Goal: Task Accomplishment & Management: Manage account settings

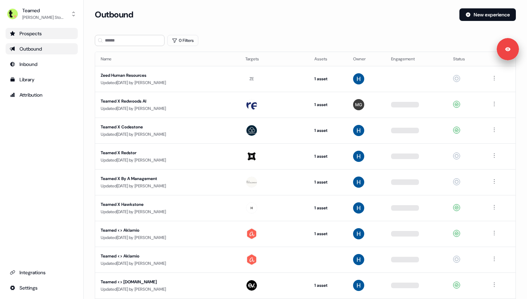
click at [50, 36] on div "Prospects" at bounding box center [42, 33] width 64 height 7
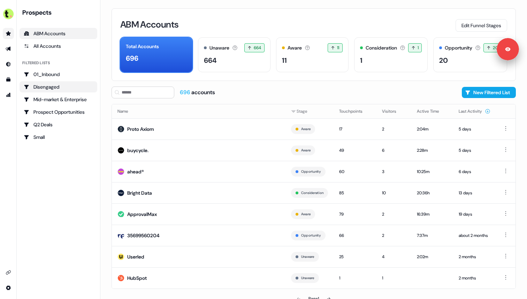
click at [51, 86] on div "Disengaged" at bounding box center [58, 86] width 69 height 7
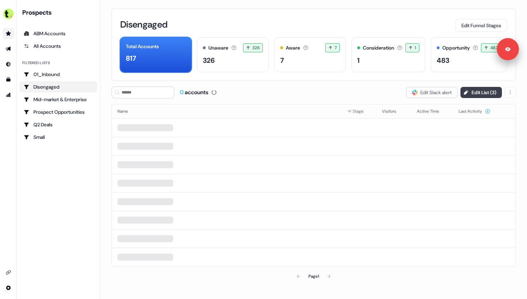
click at [478, 94] on button "Edit List ( 3 )" at bounding box center [480, 92] width 41 height 11
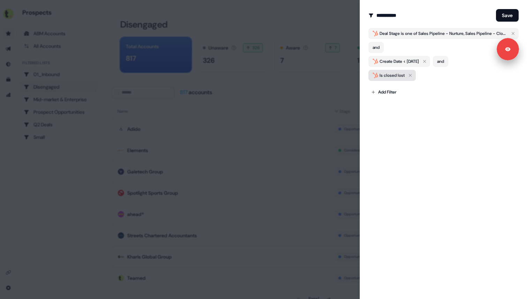
click at [410, 75] on icon "button" at bounding box center [410, 75] width 8 height 8
click at [394, 79] on body "For the best experience switch devices to a bigger screen. Go to [DOMAIN_NAME] …" at bounding box center [263, 149] width 527 height 299
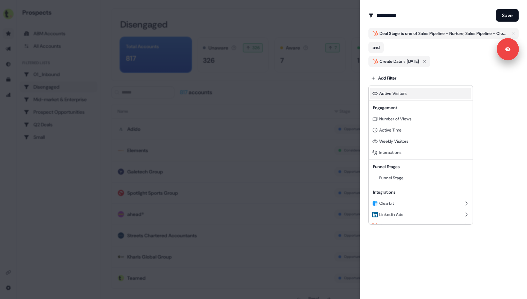
scroll to position [63, 0]
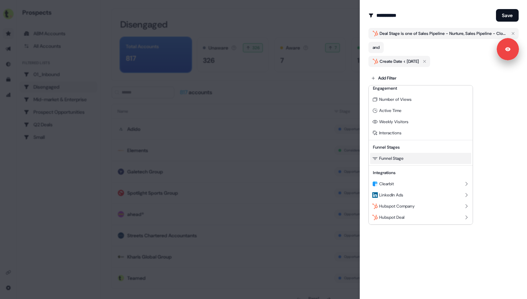
click at [395, 156] on span "Funnel Stage" at bounding box center [391, 158] width 24 height 6
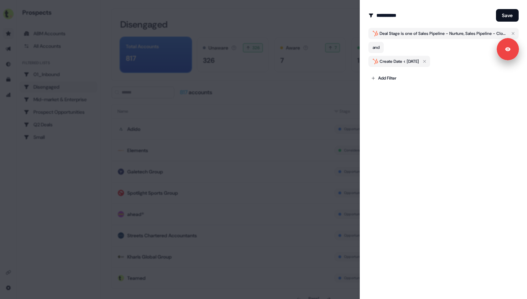
click at [398, 157] on div "**********" at bounding box center [443, 149] width 167 height 299
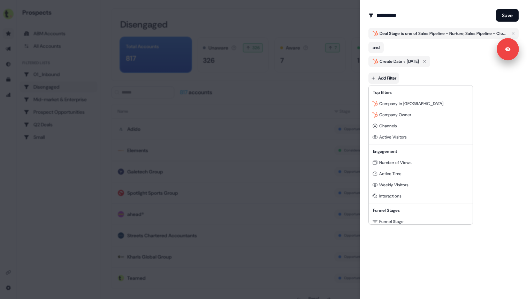
click at [387, 78] on body "For the best experience switch devices to a bigger screen. Go to [DOMAIN_NAME] …" at bounding box center [263, 149] width 527 height 299
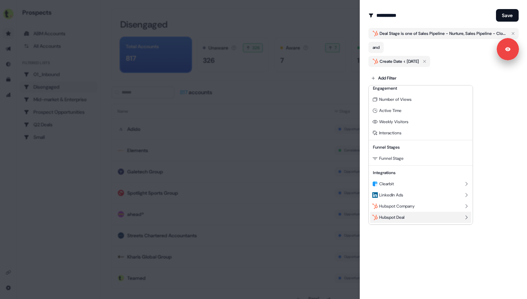
click at [390, 215] on span "Hubspot Deal" at bounding box center [391, 217] width 25 height 6
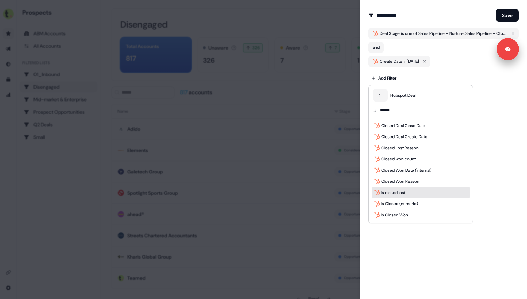
scroll to position [69, 0]
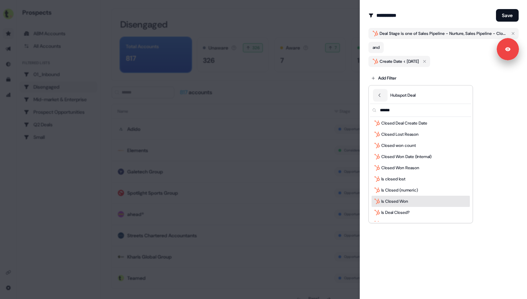
type input "******"
click at [412, 200] on div "Is Closed Won" at bounding box center [420, 200] width 98 height 11
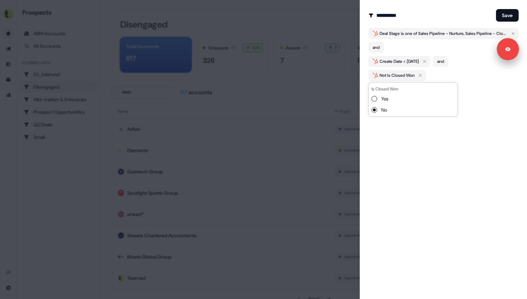
click at [384, 99] on label "Yes" at bounding box center [384, 98] width 7 height 7
click at [377, 99] on button "Yes" at bounding box center [374, 99] width 6 height 6
click at [375, 109] on button "No" at bounding box center [374, 110] width 6 height 6
click at [384, 126] on div "**********" at bounding box center [443, 149] width 167 height 299
click at [389, 78] on div "Not Is Closed Won" at bounding box center [396, 75] width 35 height 7
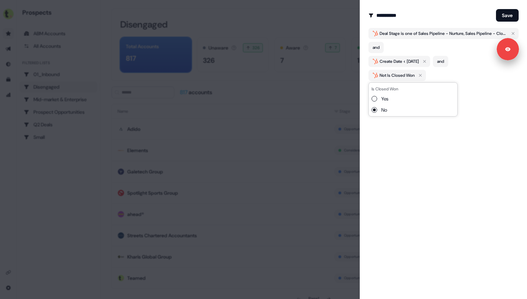
click at [397, 138] on div "**********" at bounding box center [443, 149] width 167 height 299
click at [387, 77] on div "Not Is Closed Won" at bounding box center [396, 75] width 35 height 7
click at [392, 153] on div "**********" at bounding box center [443, 149] width 167 height 299
click at [397, 156] on div "**********" at bounding box center [443, 149] width 167 height 299
click at [399, 78] on div "Not Is Closed Won" at bounding box center [396, 75] width 35 height 7
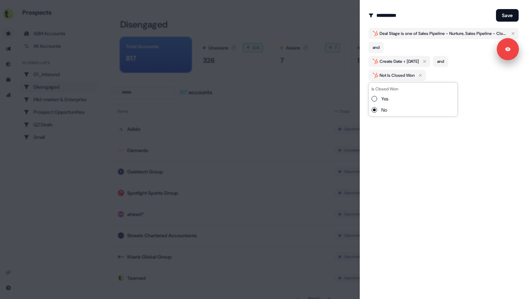
click at [397, 122] on div "**********" at bounding box center [443, 149] width 167 height 299
click at [423, 75] on icon "button" at bounding box center [420, 75] width 8 height 8
click at [381, 77] on body "For the best experience switch devices to a bigger screen. Go to [DOMAIN_NAME] …" at bounding box center [263, 149] width 527 height 299
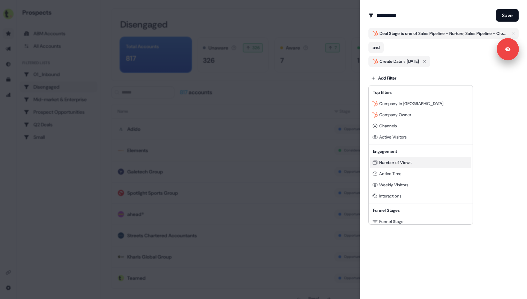
scroll to position [63, 0]
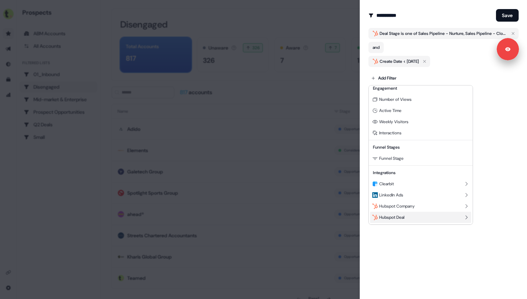
click at [391, 222] on div "Hubspot Deal" at bounding box center [420, 217] width 101 height 11
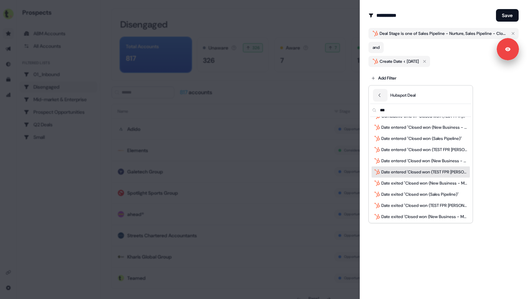
scroll to position [0, 0]
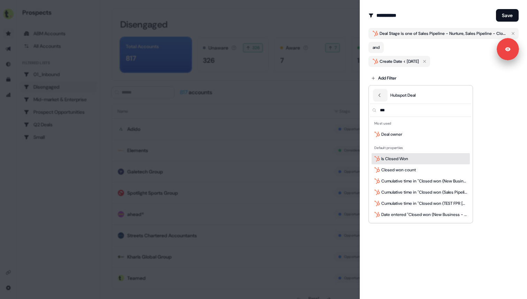
type input "***"
click at [404, 159] on span "Is Closed Won" at bounding box center [394, 158] width 27 height 7
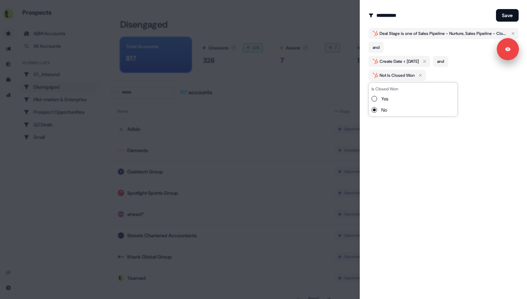
click at [374, 98] on button "Yes" at bounding box center [374, 99] width 6 height 6
click at [403, 136] on div "**********" at bounding box center [443, 149] width 167 height 299
click at [390, 74] on div "Is Closed Won" at bounding box center [393, 75] width 28 height 7
click at [374, 111] on button "No" at bounding box center [374, 110] width 6 height 6
click at [387, 135] on div "**********" at bounding box center [443, 149] width 167 height 299
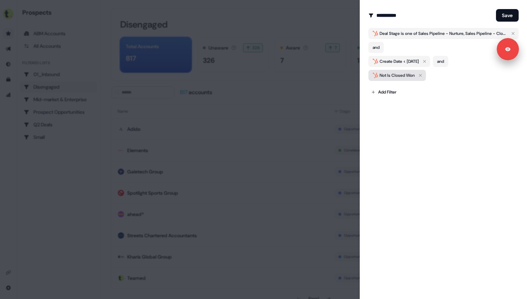
click at [378, 77] on div "Not Is Closed Won" at bounding box center [394, 75] width 42 height 7
click at [412, 124] on div "**********" at bounding box center [443, 149] width 167 height 299
click at [508, 17] on button "Save" at bounding box center [507, 15] width 23 height 13
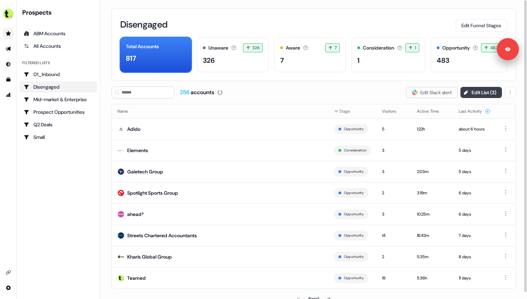
click at [470, 94] on button "Edit List ( 3 )" at bounding box center [480, 92] width 41 height 11
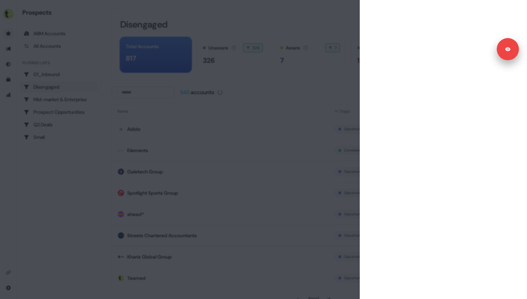
click at [333, 78] on div at bounding box center [263, 149] width 527 height 299
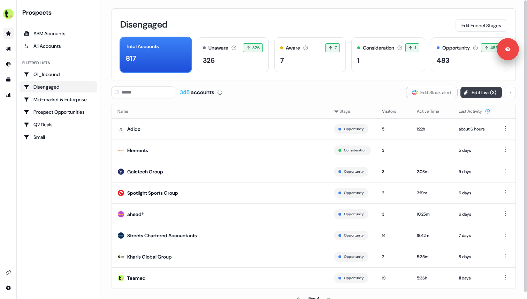
click at [487, 94] on button "Edit List ( 3 )" at bounding box center [480, 92] width 41 height 11
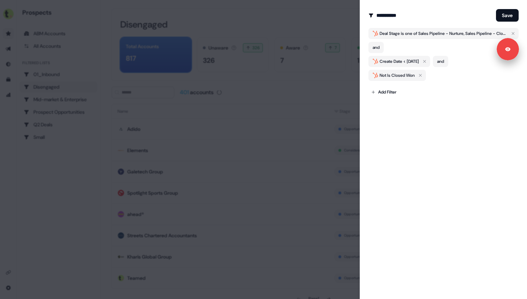
click at [332, 86] on div at bounding box center [263, 149] width 527 height 299
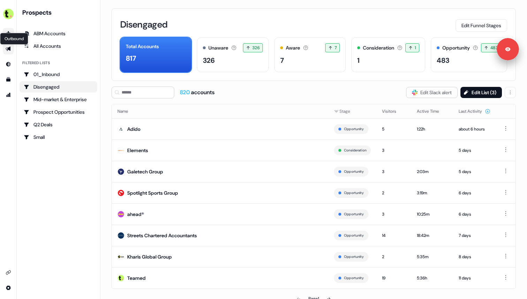
click at [7, 47] on icon "Go to outbound experience" at bounding box center [9, 49] width 6 height 6
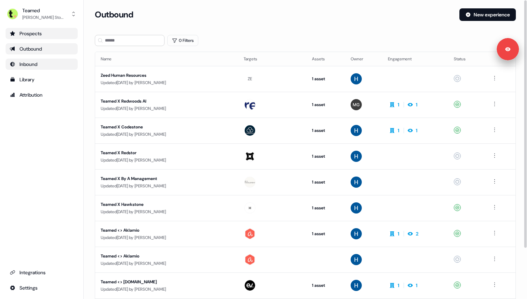
click at [44, 64] on div "Inbound" at bounding box center [42, 64] width 64 height 7
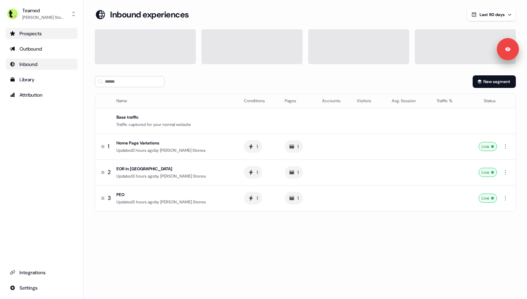
click at [129, 239] on div "Loading... Inbound experiences Last 90 days New segment Name Conditions Pages A…" at bounding box center [305, 149] width 443 height 299
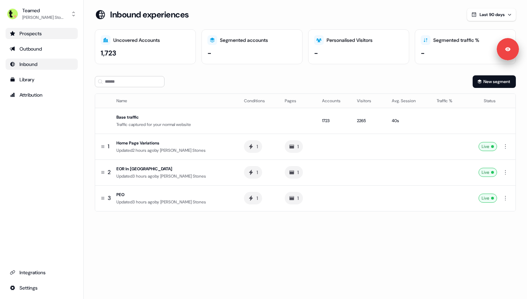
click at [228, 223] on section "Loading... Inbound experiences Last 90 days Uncovered Accounts 1,723 Segmented …" at bounding box center [305, 119] width 443 height 222
click at [178, 171] on div "EOR In [GEOGRAPHIC_DATA]" at bounding box center [174, 168] width 116 height 7
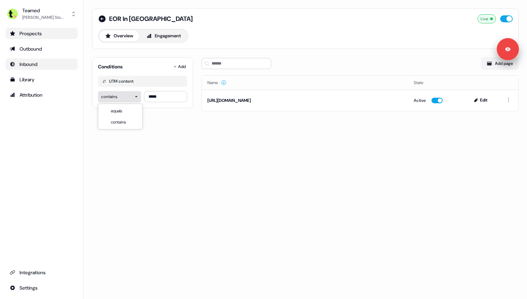
click at [127, 99] on html "For the best experience switch devices to a bigger screen. Go to [DOMAIN_NAME] …" at bounding box center [263, 149] width 527 height 299
click at [140, 125] on div "EOR In [GEOGRAPHIC_DATA] Live Overview Engagement Conditions Add UTM content co…" at bounding box center [305, 64] width 443 height 128
click at [141, 126] on div "EOR In [GEOGRAPHIC_DATA] Live Overview Engagement Conditions Add UTM content co…" at bounding box center [305, 64] width 443 height 128
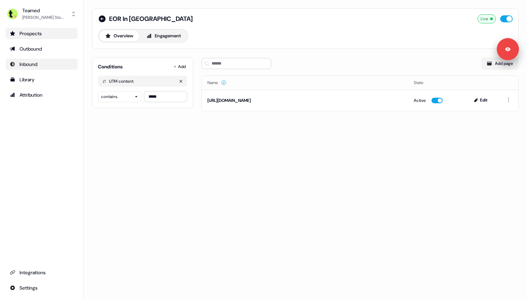
click at [143, 83] on div "UTM content" at bounding box center [142, 81] width 89 height 11
click at [156, 38] on button "Engagement" at bounding box center [163, 35] width 46 height 11
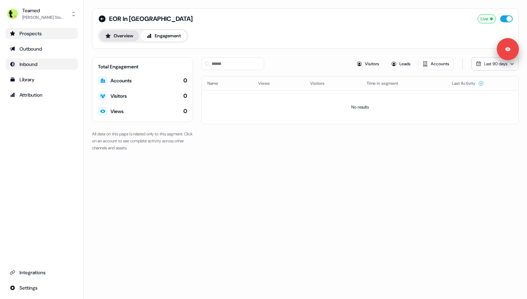
click at [120, 37] on button "Overview" at bounding box center [119, 35] width 40 height 11
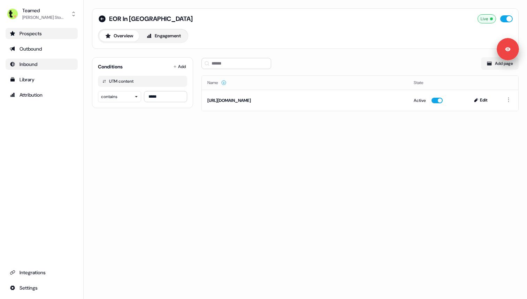
drag, startPoint x: 331, startPoint y: 99, endPoint x: 201, endPoint y: 99, distance: 130.3
click at [201, 99] on div "EOR In [GEOGRAPHIC_DATA] Live Overview Engagement Conditions Add UTM content co…" at bounding box center [305, 64] width 443 height 128
click at [216, 100] on div "[URL][DOMAIN_NAME]" at bounding box center [304, 100] width 195 height 7
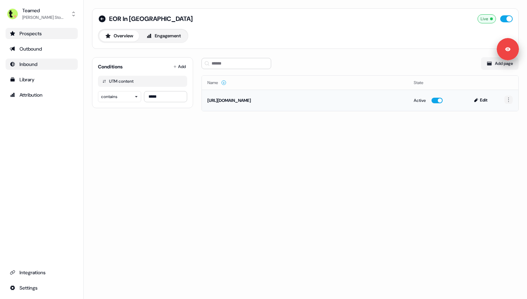
click at [507, 99] on html "For the best experience switch devices to a bigger screen. Go to [DOMAIN_NAME] …" at bounding box center [263, 149] width 527 height 299
click at [406, 123] on html "For the best experience switch devices to a bigger screen. Go to [DOMAIN_NAME] …" at bounding box center [263, 149] width 527 height 299
drag, startPoint x: 207, startPoint y: 101, endPoint x: 311, endPoint y: 102, distance: 103.9
click at [311, 102] on div "[URL][DOMAIN_NAME]" at bounding box center [304, 100] width 195 height 7
click at [482, 99] on button "Edit" at bounding box center [481, 100] width 24 height 8
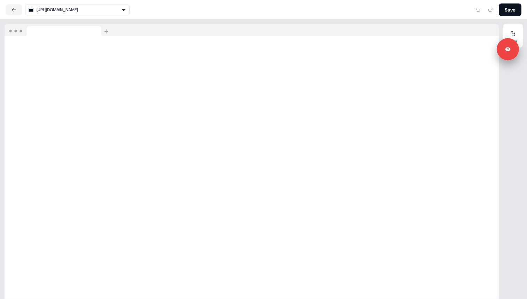
click at [52, 0] on html "For the best experience switch devices to a bigger screen. Go to [DOMAIN_NAME] …" at bounding box center [263, 0] width 527 height 0
click at [13, 13] on link at bounding box center [14, 9] width 17 height 11
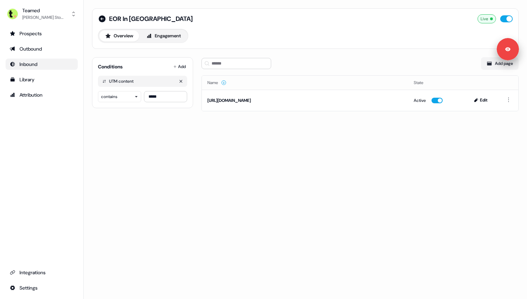
click at [129, 80] on div "UTM content" at bounding box center [121, 81] width 24 height 6
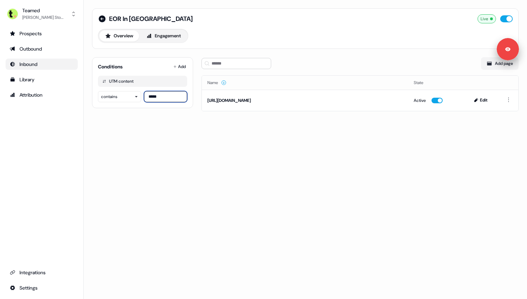
click at [149, 94] on input "*****" at bounding box center [165, 96] width 43 height 11
click at [151, 95] on input "*****" at bounding box center [165, 96] width 43 height 11
type input "*****"
click at [161, 132] on div "EOR In [GEOGRAPHIC_DATA] Live Overview Engagement Conditions Add UTM content co…" at bounding box center [305, 149] width 443 height 299
click at [102, 18] on icon at bounding box center [102, 19] width 8 height 8
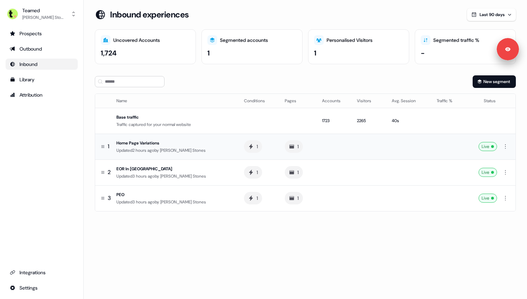
click at [156, 140] on div "Home Page Variations" at bounding box center [174, 142] width 116 height 7
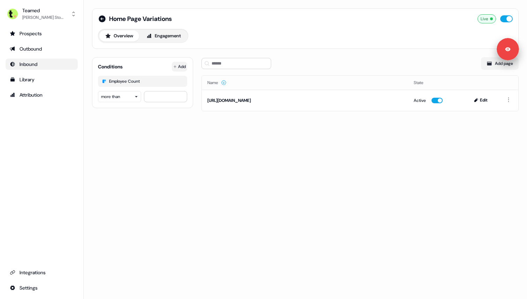
click at [180, 65] on html "For the best experience switch devices to a bigger screen. Go to [DOMAIN_NAME] …" at bounding box center [263, 149] width 527 height 299
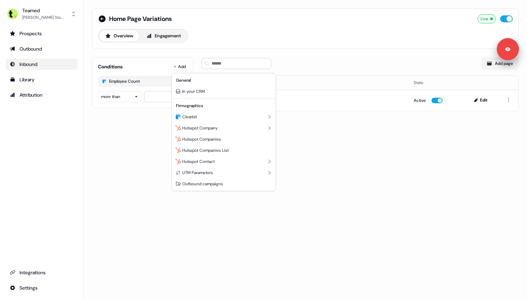
click at [144, 136] on html "For the best experience switch devices to a bigger screen. Go to [DOMAIN_NAME] …" at bounding box center [263, 149] width 527 height 299
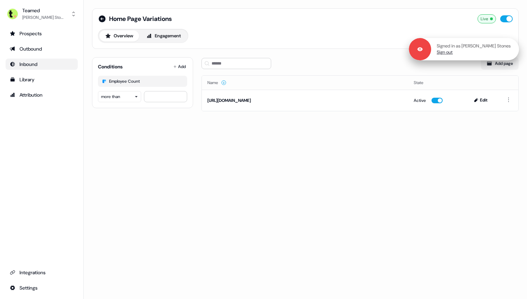
click at [453, 52] on link "Sign out" at bounding box center [445, 52] width 16 height 6
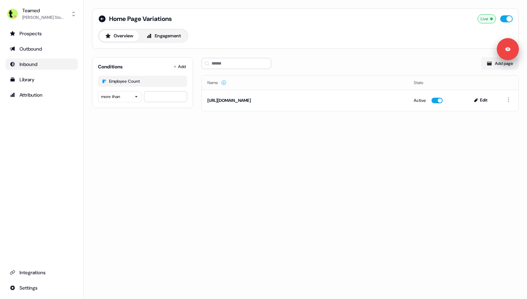
click at [337, 117] on div "Home Page Variations Live Overview Engagement Conditions Add Employee Count mor…" at bounding box center [305, 64] width 443 height 128
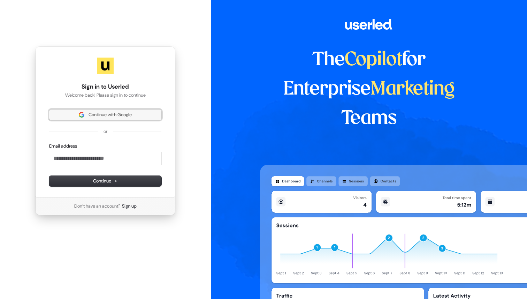
click at [108, 113] on span "Continue with Google" at bounding box center [110, 115] width 43 height 6
